Goal: Task Accomplishment & Management: Complete application form

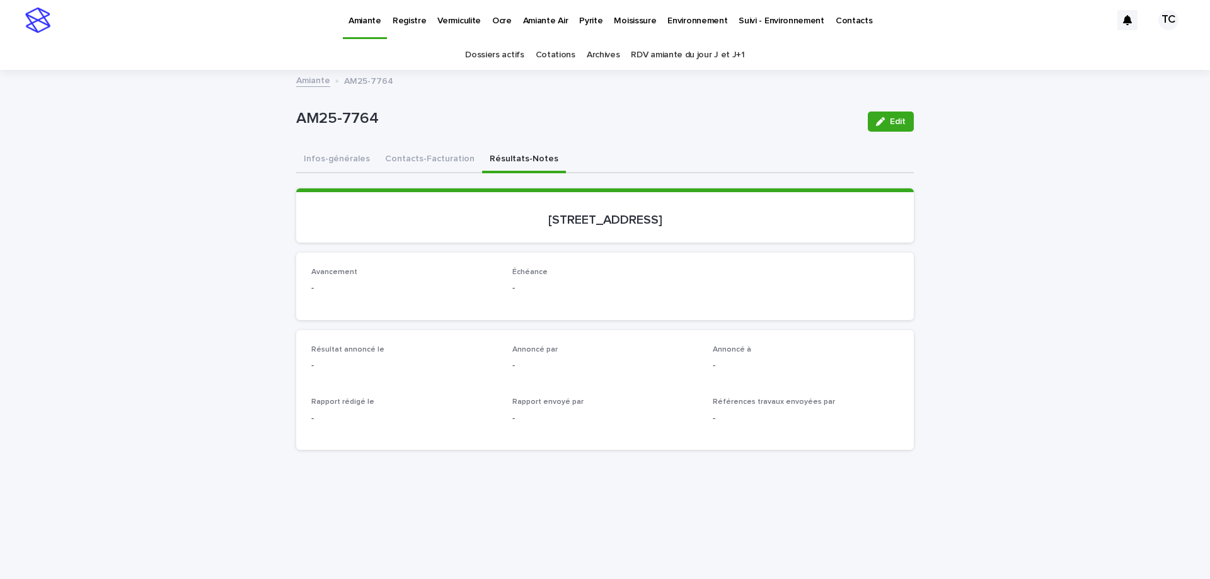
click at [447, 29] on link "Vermiculite" at bounding box center [459, 19] width 55 height 39
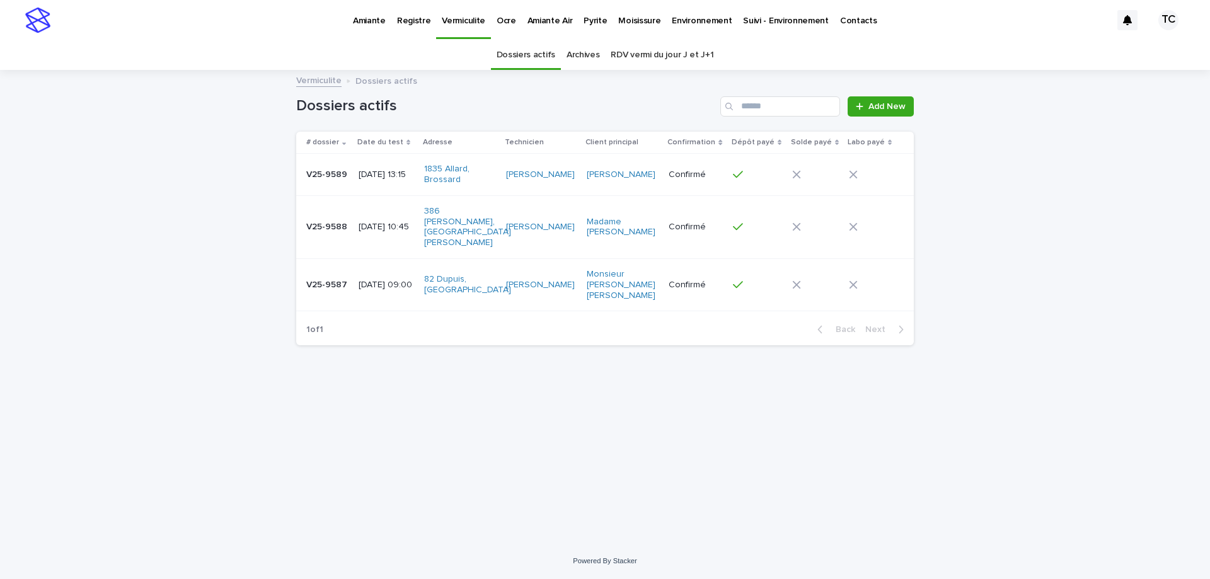
click at [392, 222] on p "[DATE] 10:45" at bounding box center [386, 227] width 55 height 11
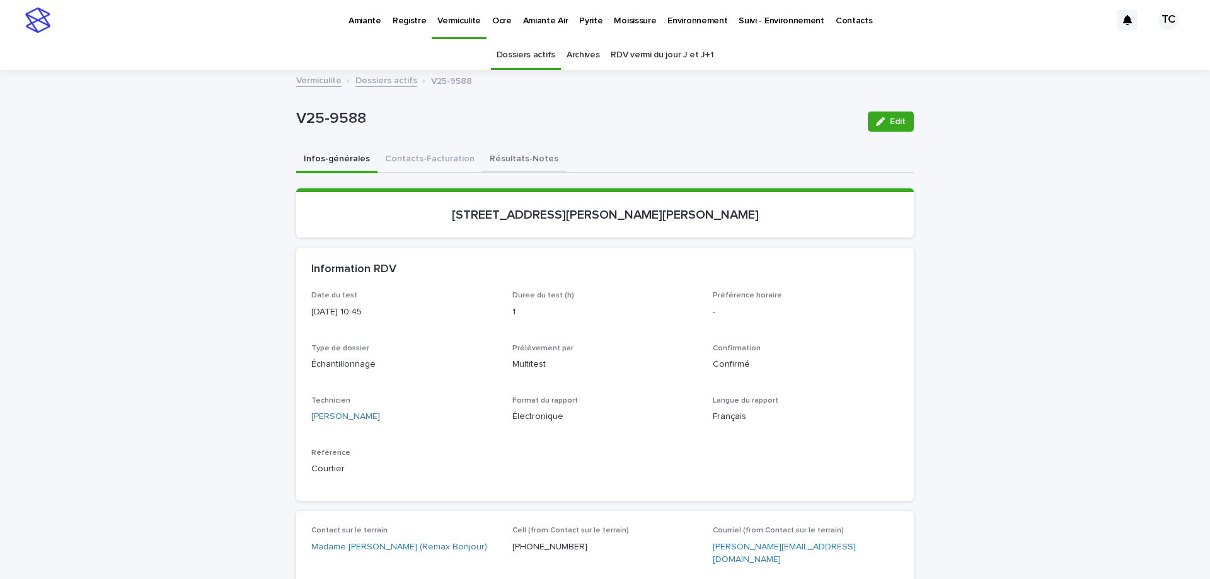
click at [494, 163] on button "Résultats-Notes" at bounding box center [524, 160] width 84 height 26
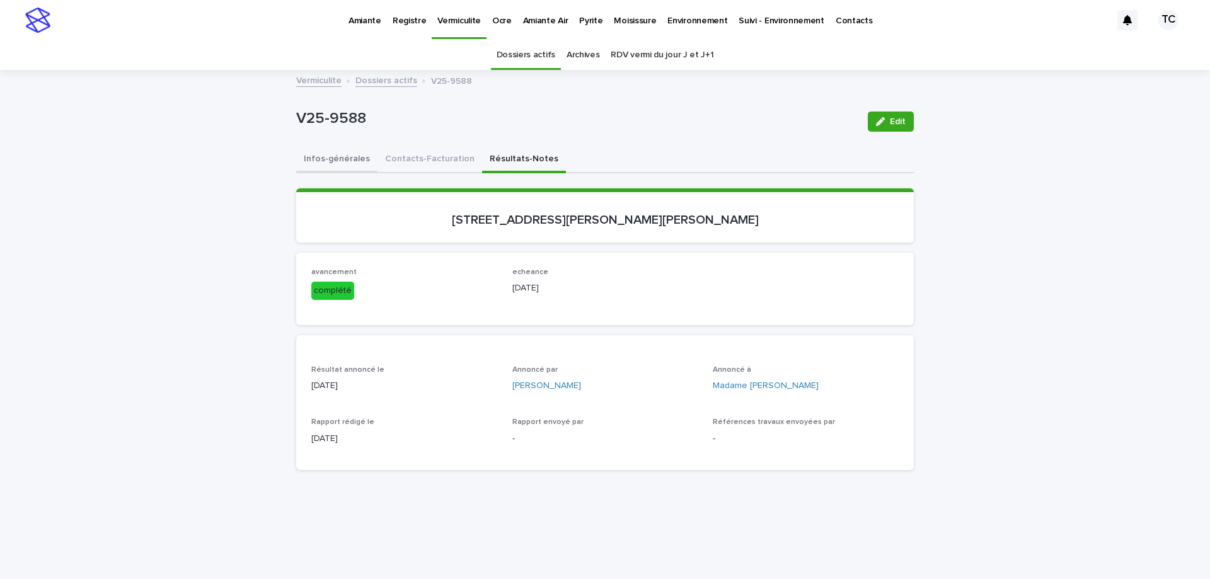
click at [348, 157] on button "Infos-générales" at bounding box center [336, 160] width 81 height 26
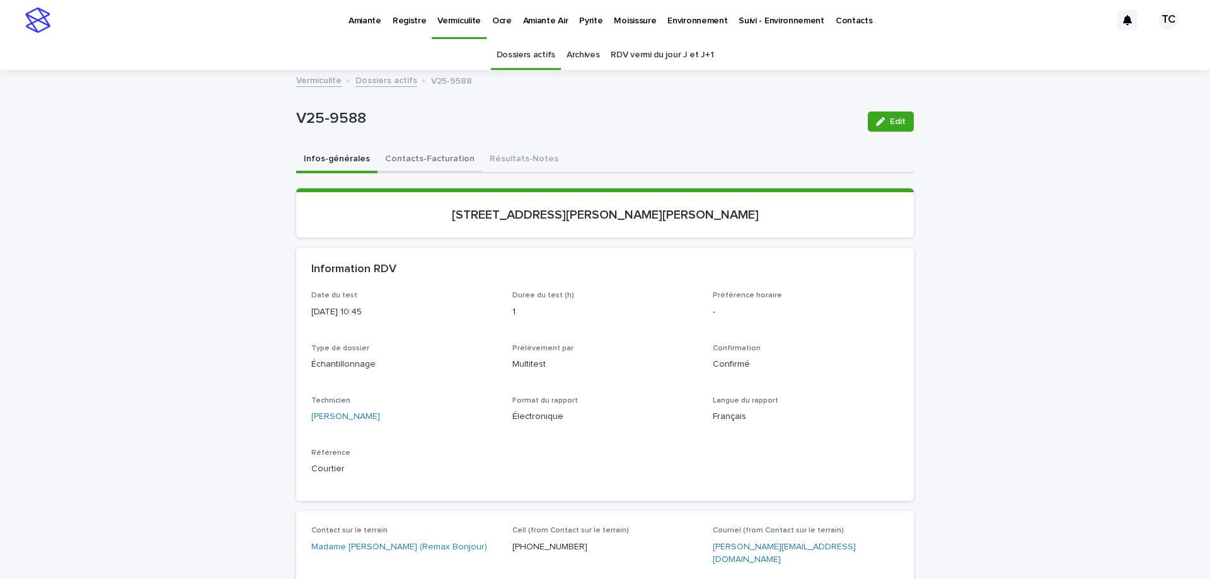
click at [410, 166] on button "Contacts-Facturation" at bounding box center [429, 160] width 105 height 26
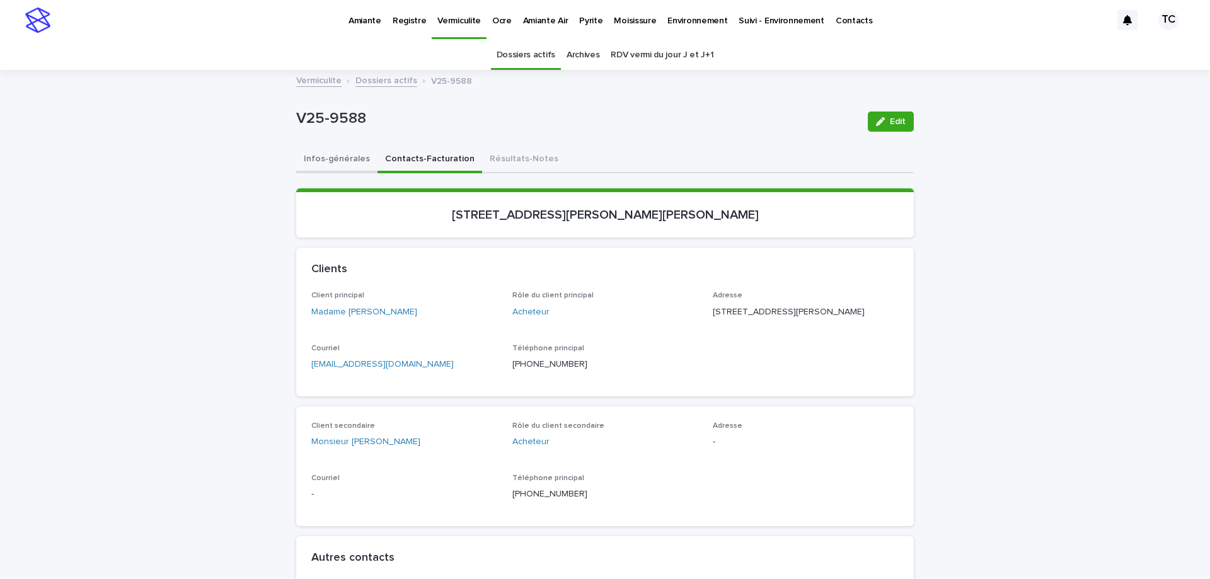
click at [340, 163] on button "Infos-générales" at bounding box center [336, 160] width 81 height 26
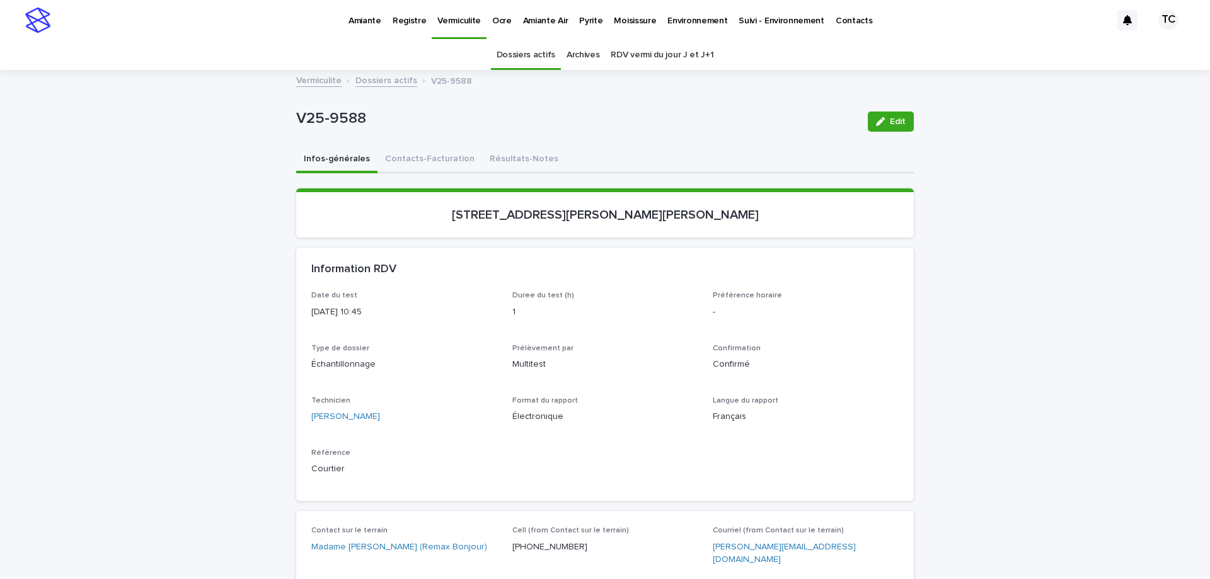
click at [442, 23] on p "Vermiculite" at bounding box center [458, 13] width 43 height 26
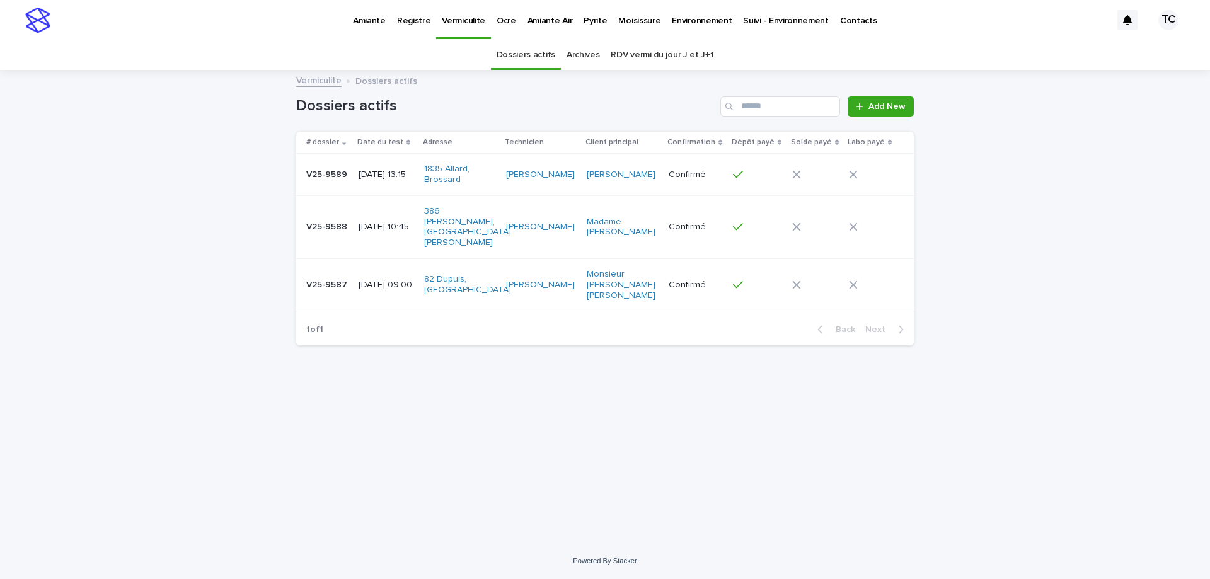
click at [582, 59] on link "Archives" at bounding box center [582, 55] width 33 height 30
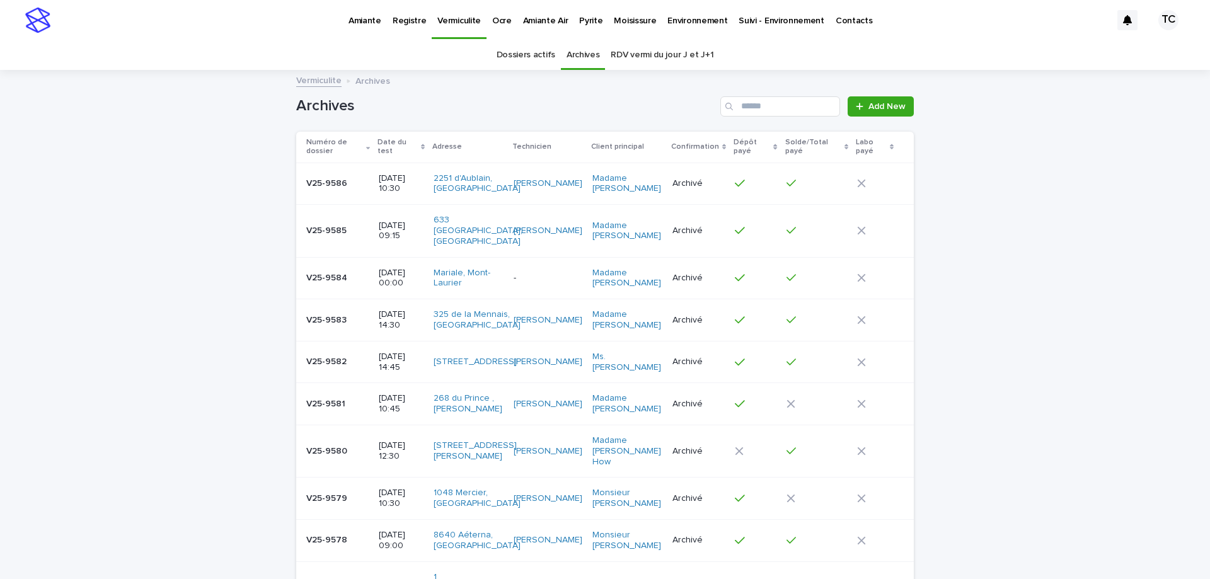
click at [511, 59] on link "Dossiers actifs" at bounding box center [526, 55] width 59 height 30
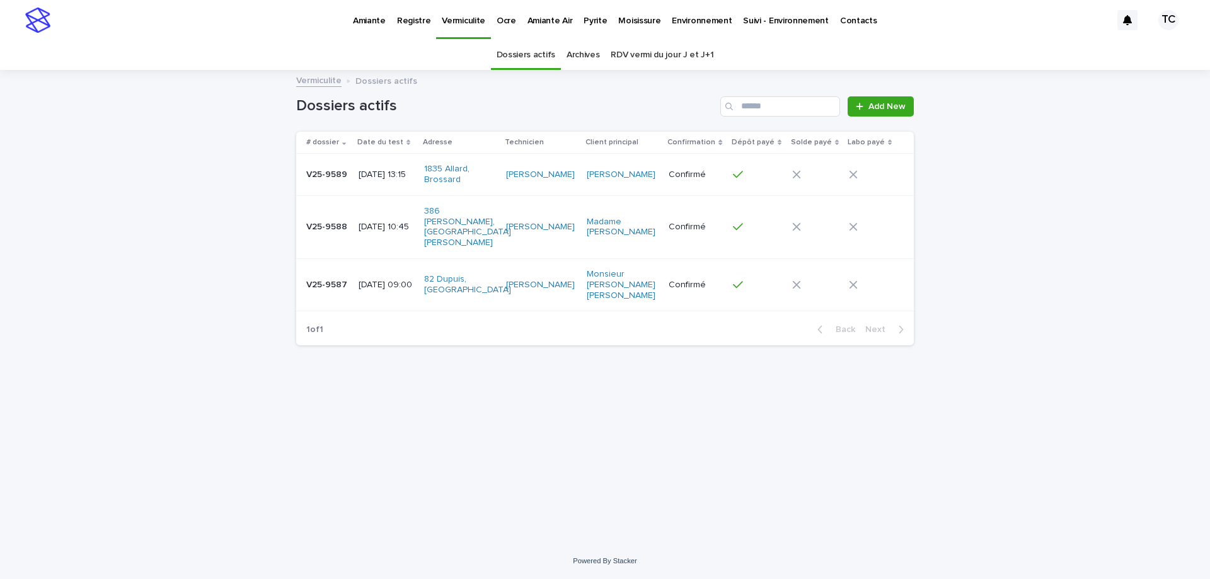
click at [414, 222] on p "[DATE] 10:45" at bounding box center [386, 227] width 55 height 11
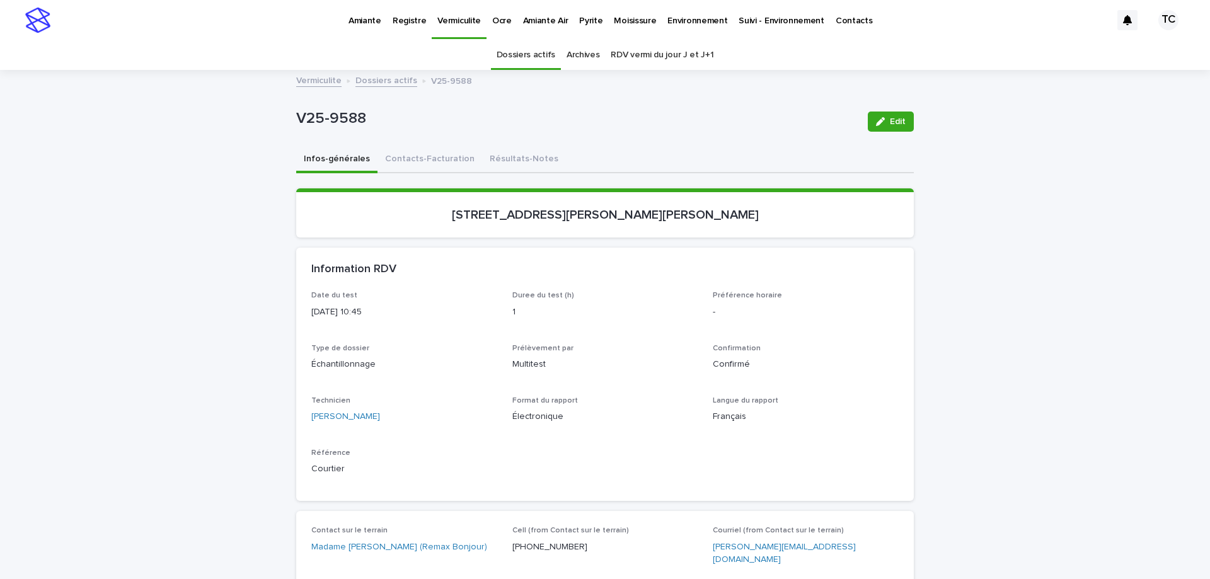
scroll to position [40, 0]
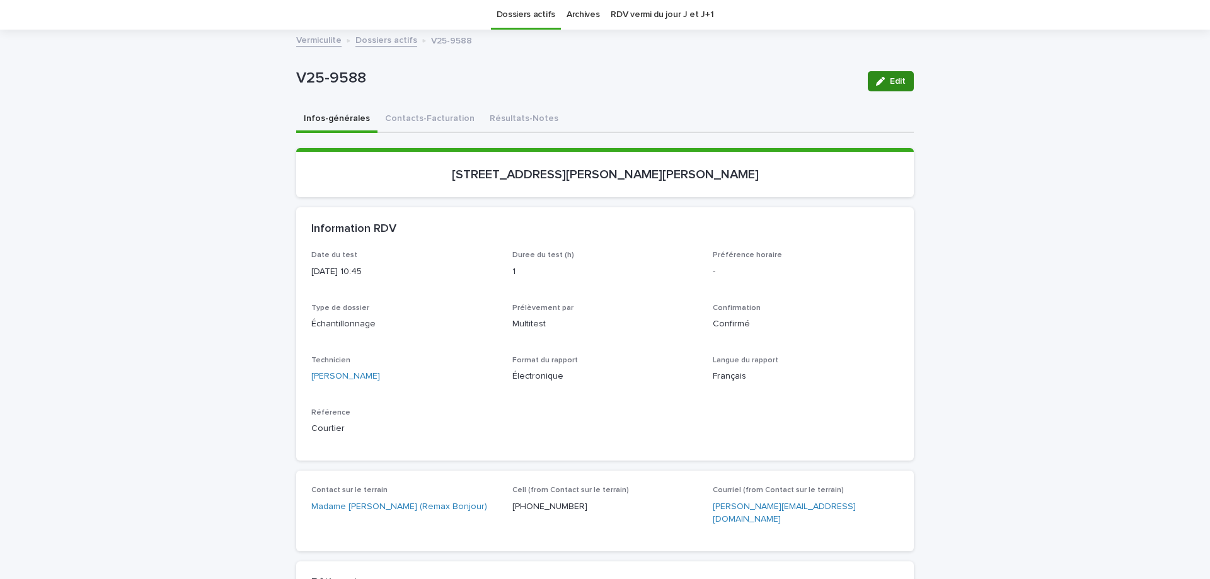
click at [869, 79] on button "Edit" at bounding box center [891, 81] width 46 height 20
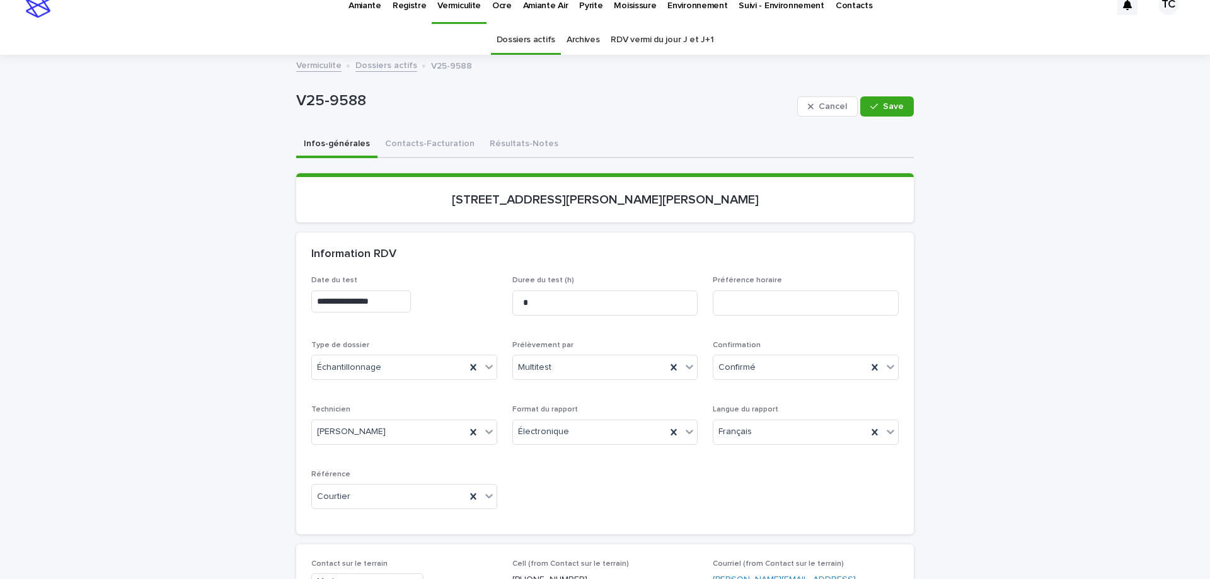
scroll to position [0, 0]
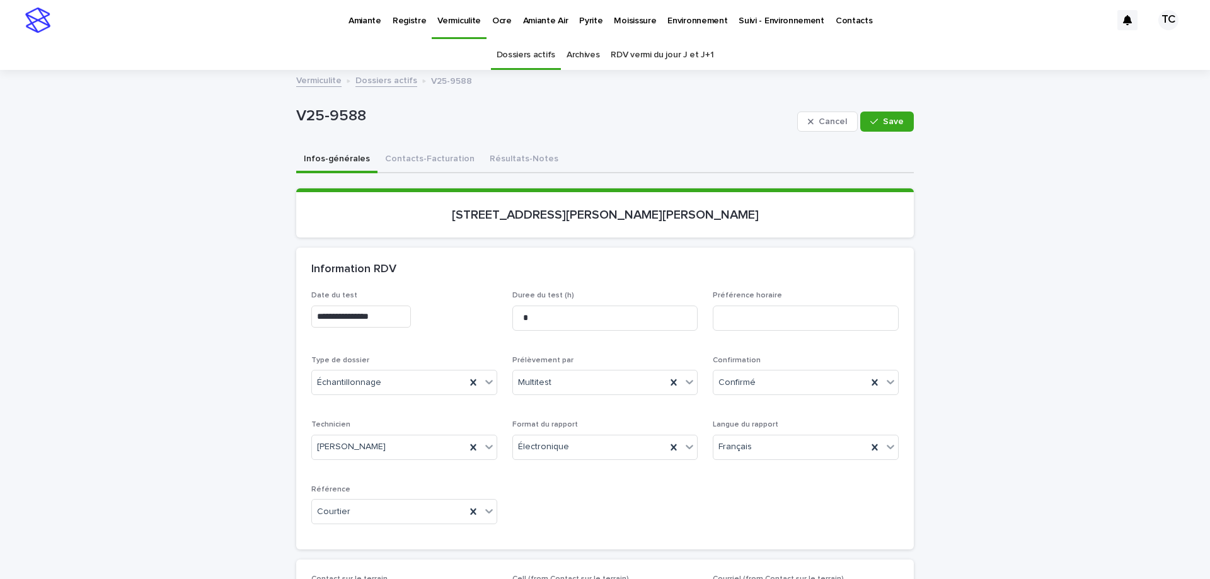
click at [820, 110] on div "Cancel Save" at bounding box center [855, 121] width 117 height 50
click at [820, 118] on span "Cancel" at bounding box center [832, 121] width 28 height 9
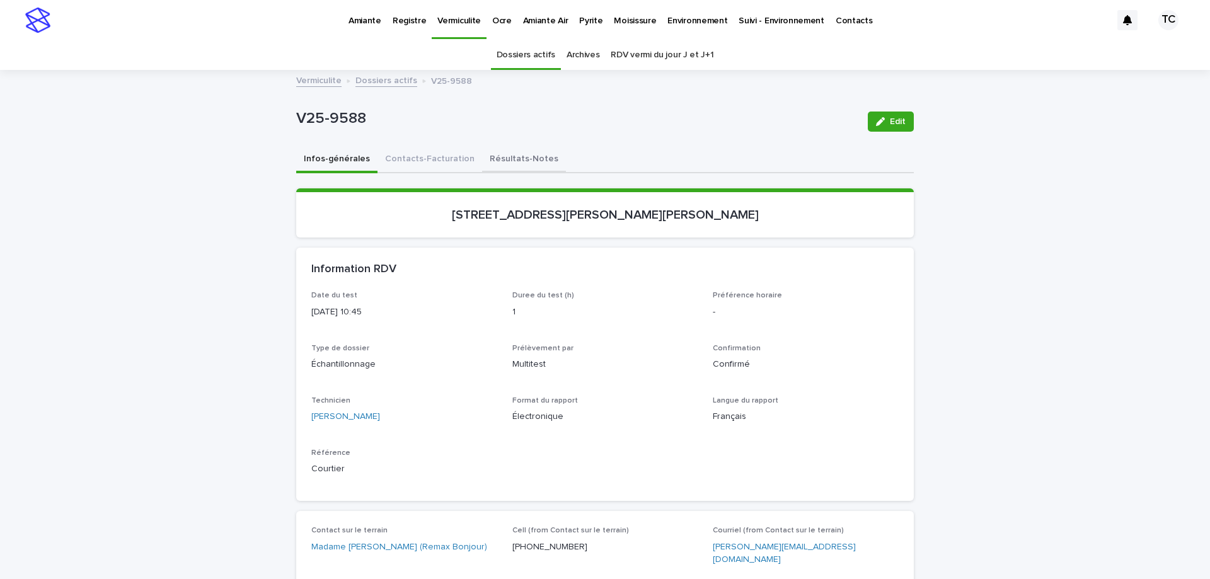
click at [501, 161] on button "Résultats-Notes" at bounding box center [524, 160] width 84 height 26
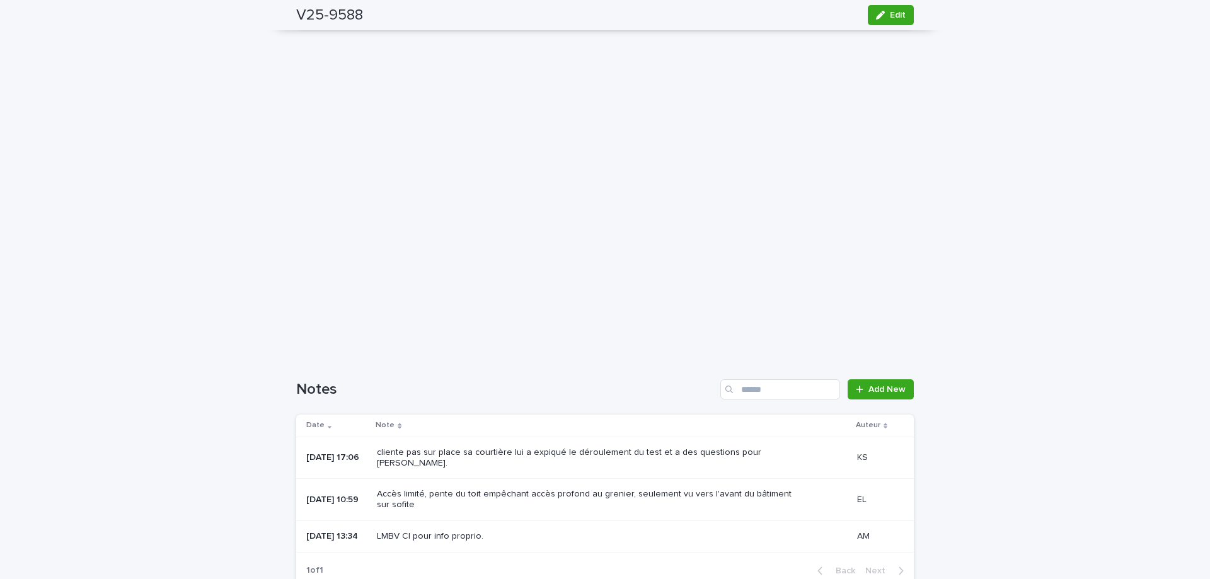
scroll to position [547, 0]
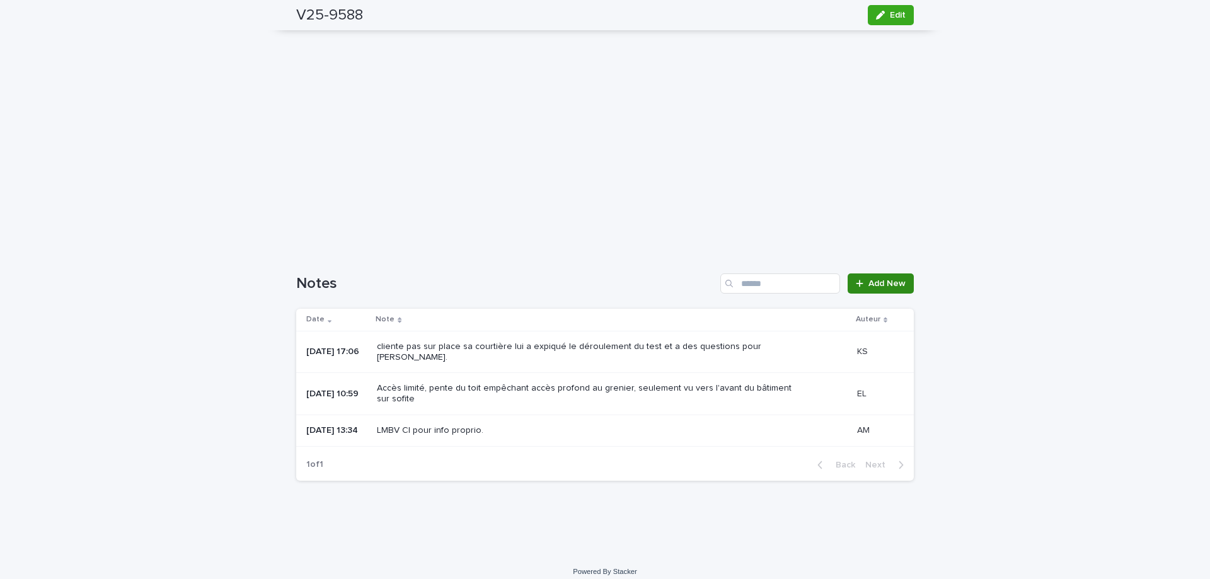
click at [897, 284] on span "Add New" at bounding box center [886, 283] width 37 height 9
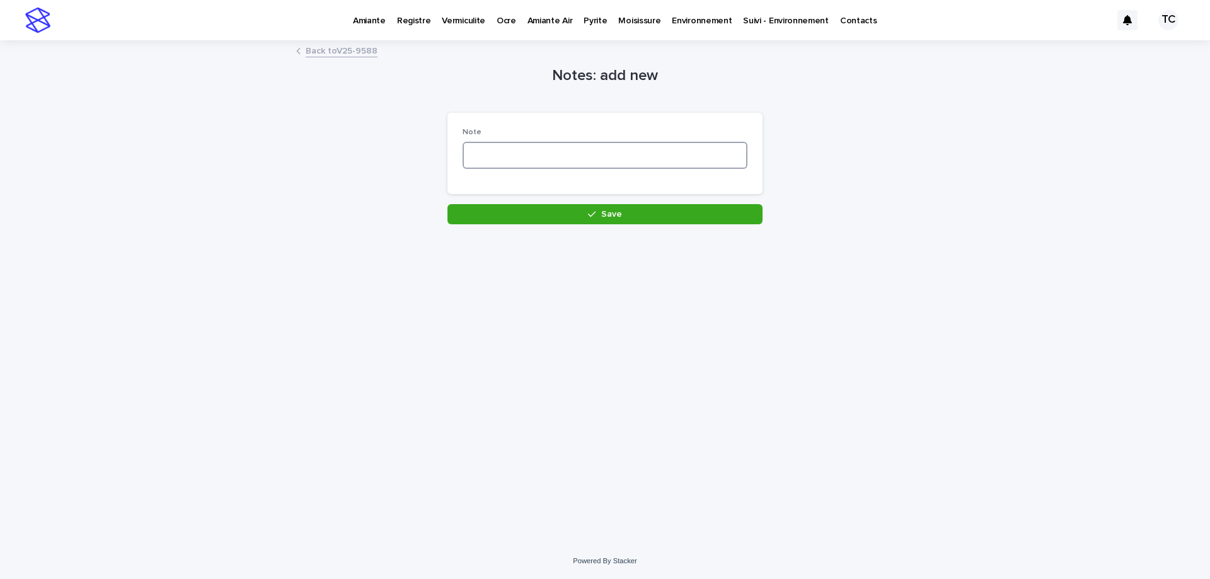
click at [725, 151] on textarea at bounding box center [604, 155] width 285 height 27
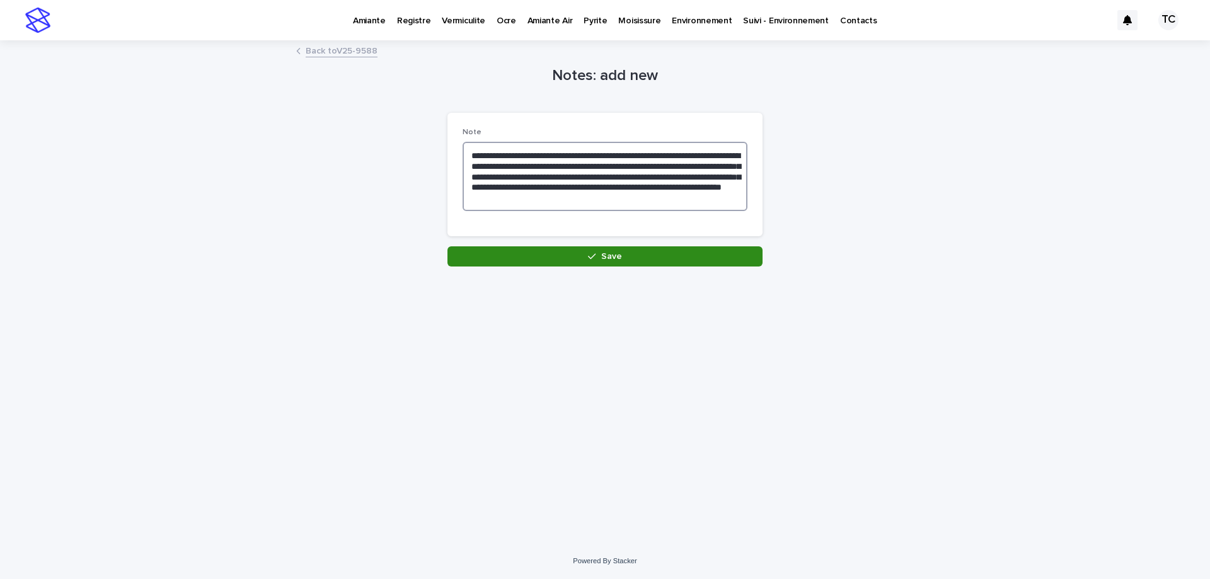
type textarea "**********"
click at [682, 255] on button "Save" at bounding box center [604, 256] width 315 height 20
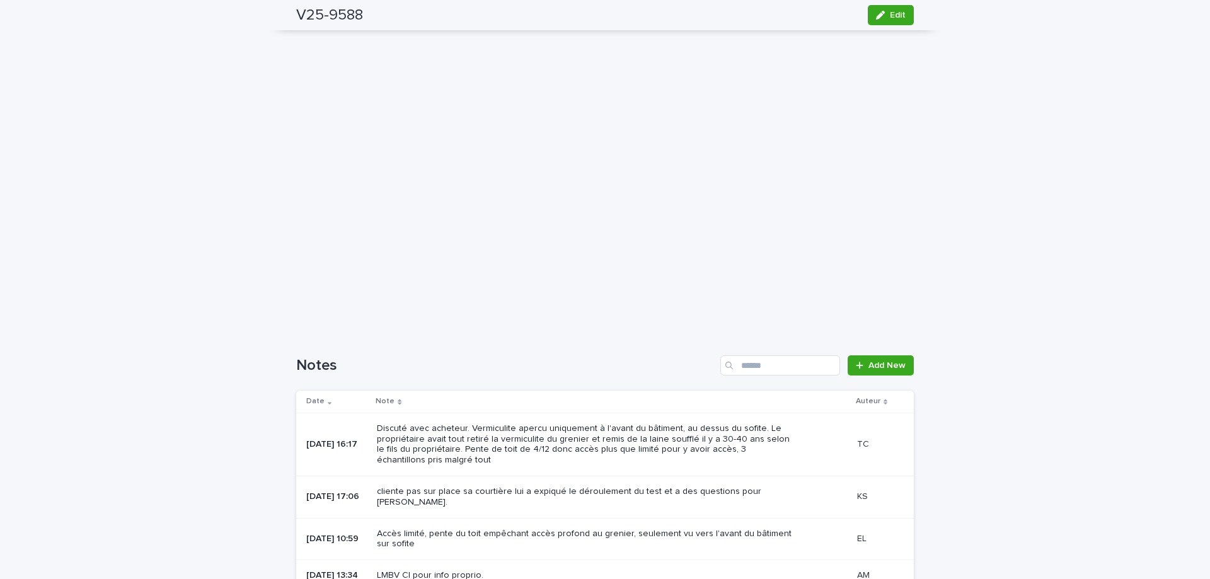
scroll to position [605, 0]
